Goal: Task Accomplishment & Management: Manage account settings

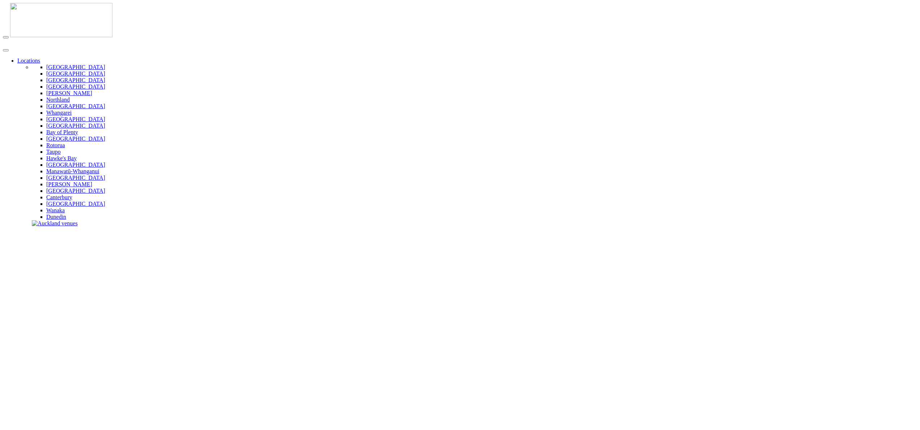
type input "**********"
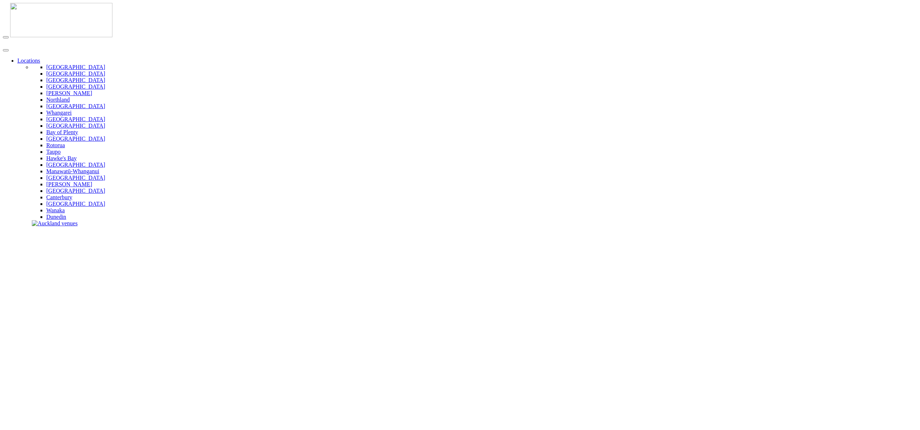
paste input "*****"
type input "**********"
